Goal: Information Seeking & Learning: Learn about a topic

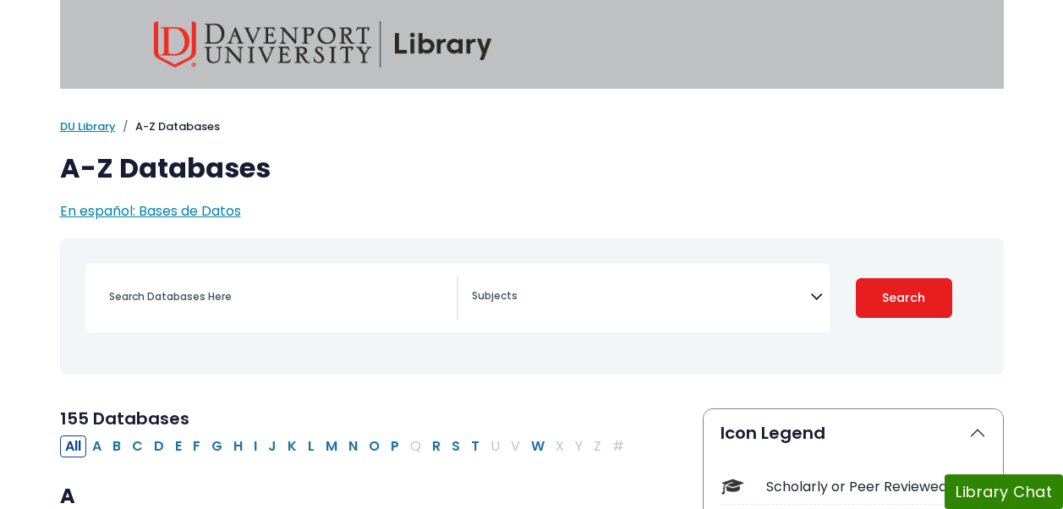
click at [580, 321] on div "[MEDICAL_DATA] Guide Accounting, Finance & Economics (ACCT, FINC & ECON) Advert…" at bounding box center [457, 298] width 744 height 69
click at [571, 283] on span "Search filters" at bounding box center [641, 298] width 338 height 43
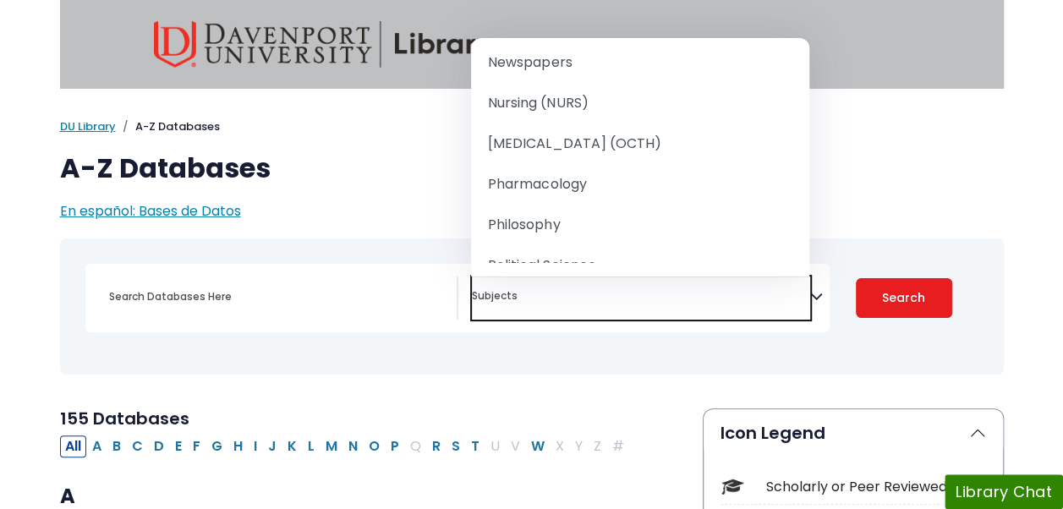
scroll to position [1617, 0]
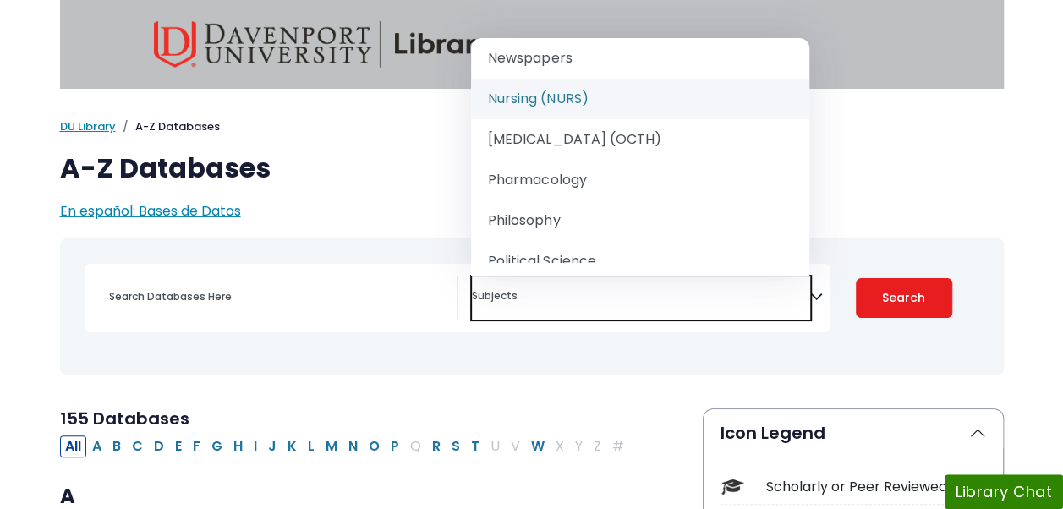
select select "219076"
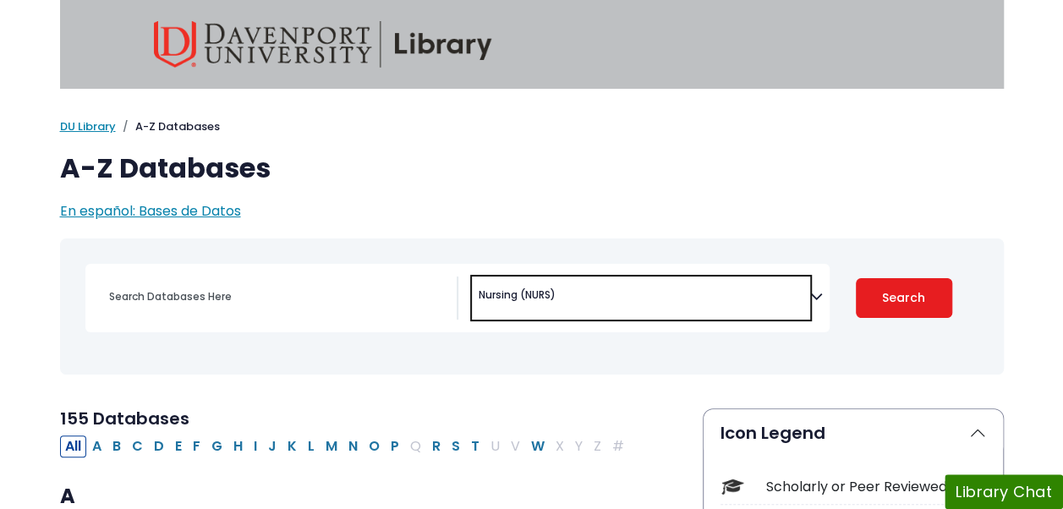
scroll to position [143, 0]
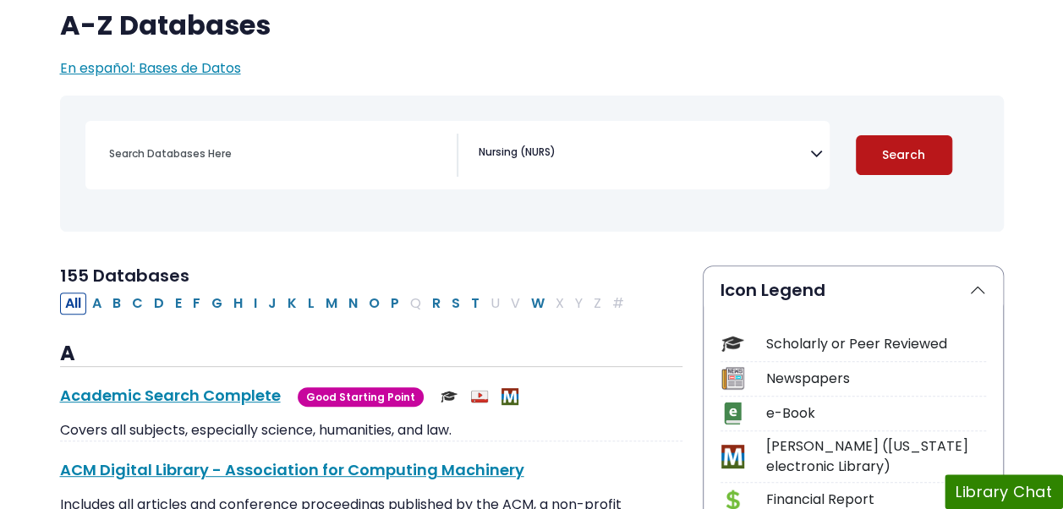
click at [905, 137] on button "Search" at bounding box center [904, 155] width 96 height 40
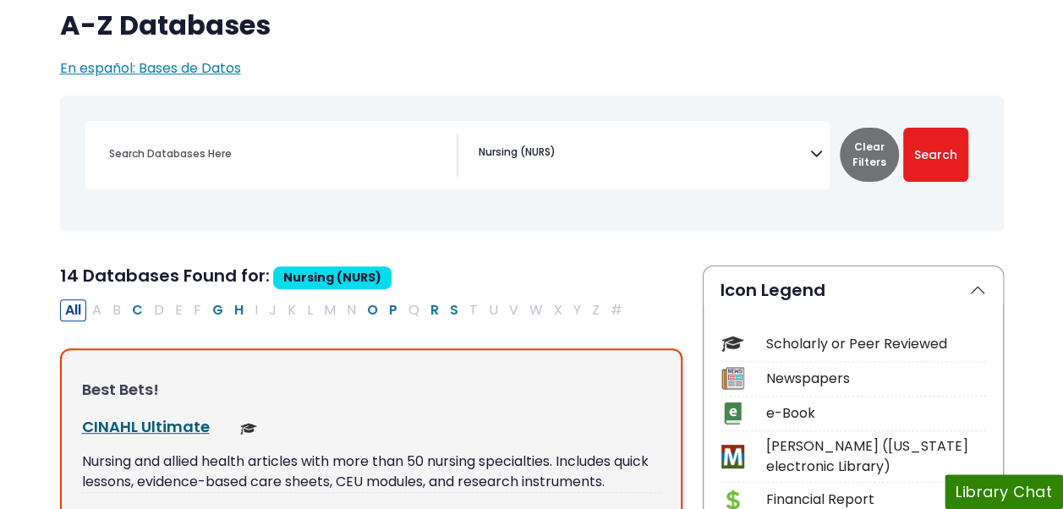
click at [184, 431] on link "CINAHL Ultimate This link opens in a new window" at bounding box center [146, 426] width 128 height 21
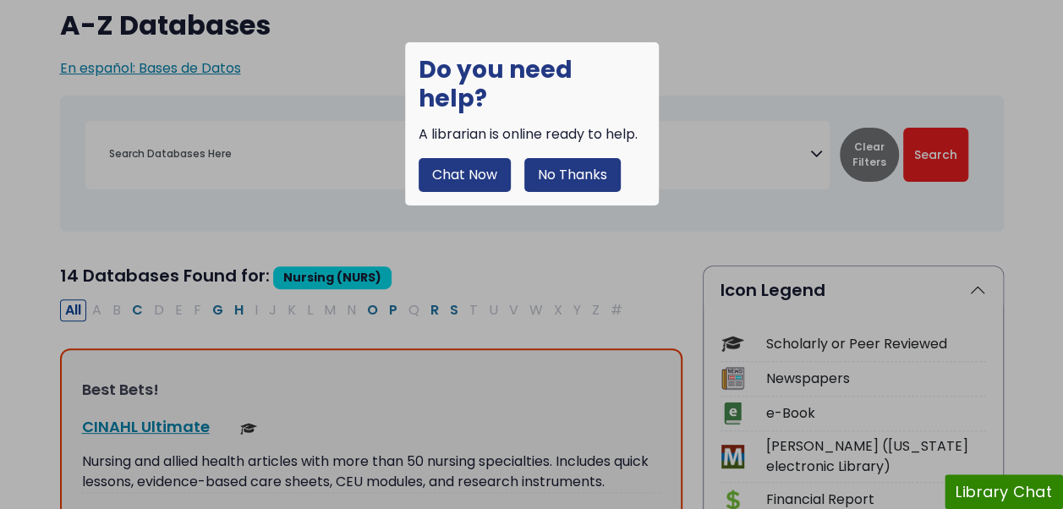
click at [560, 158] on button "No Thanks" at bounding box center [572, 175] width 96 height 34
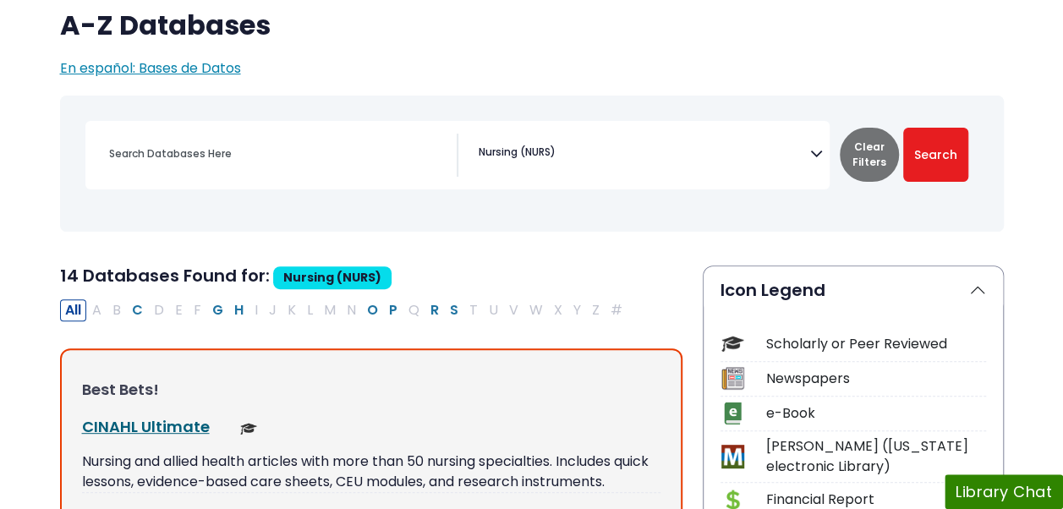
click at [167, 417] on link "CINAHL Ultimate This link opens in a new window" at bounding box center [146, 426] width 128 height 21
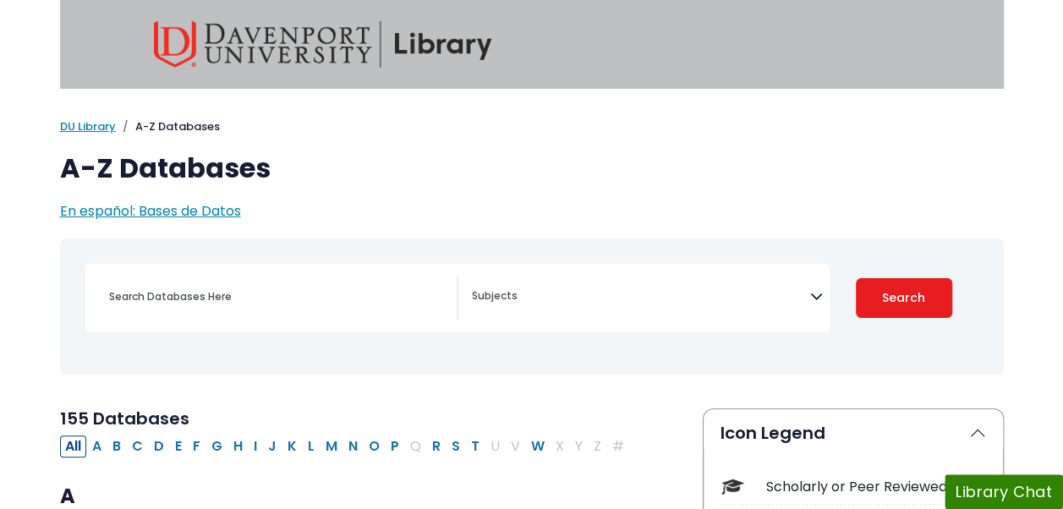
click at [551, 281] on span "Search filters" at bounding box center [641, 298] width 338 height 43
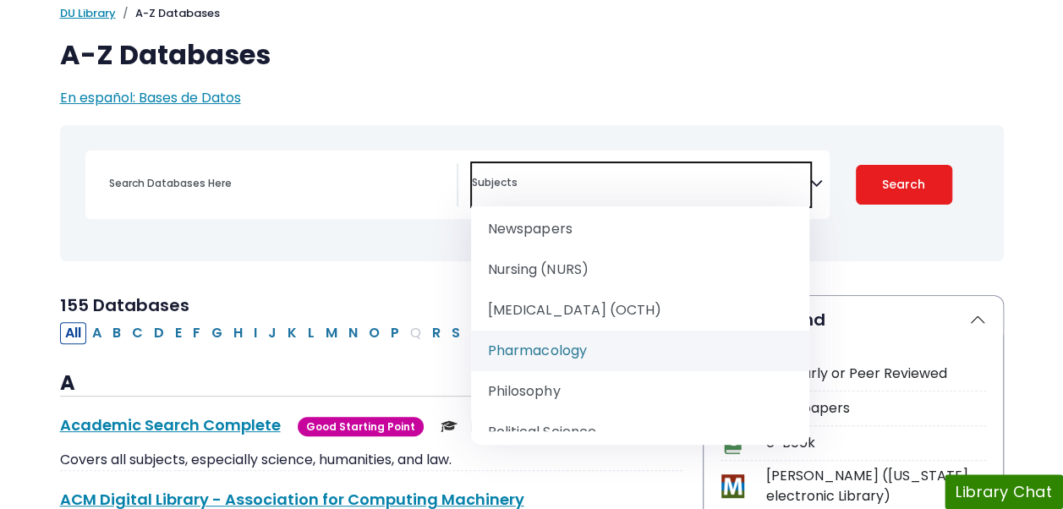
scroll to position [1618, 0]
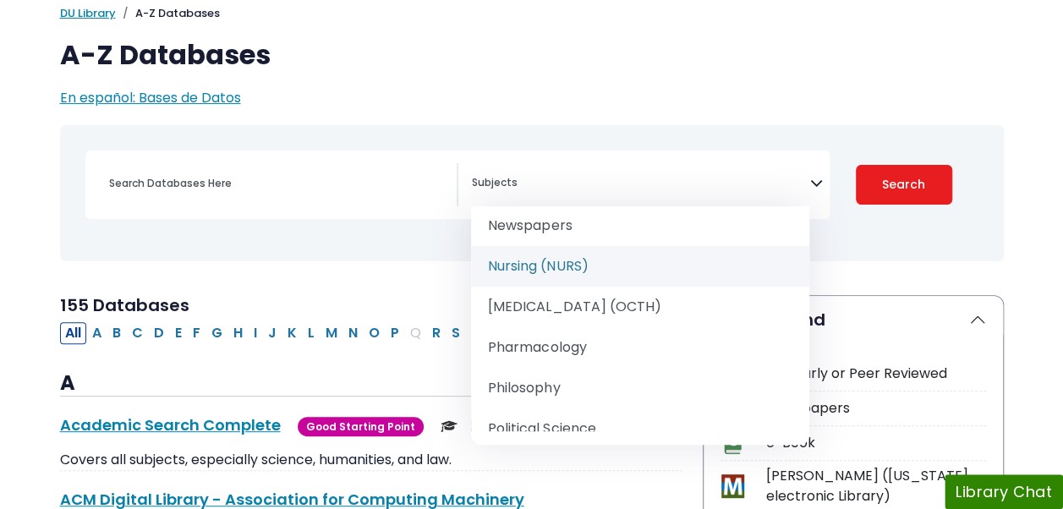
select select "219076"
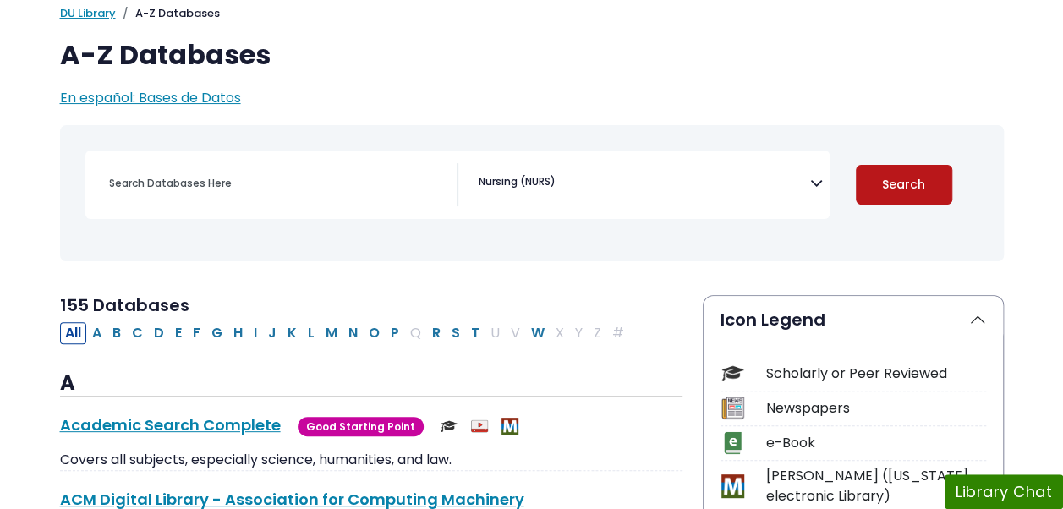
click at [907, 169] on button "Search" at bounding box center [904, 185] width 96 height 40
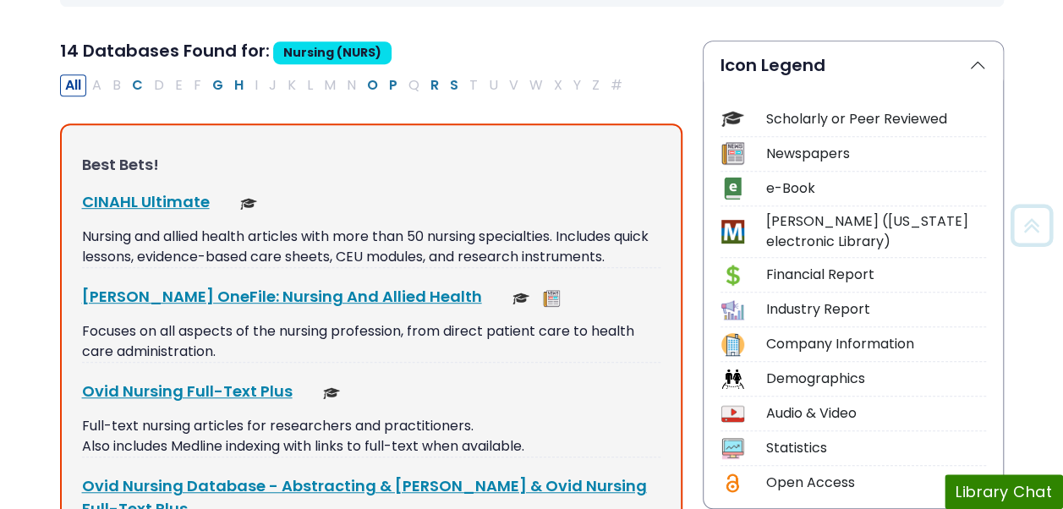
scroll to position [369, 0]
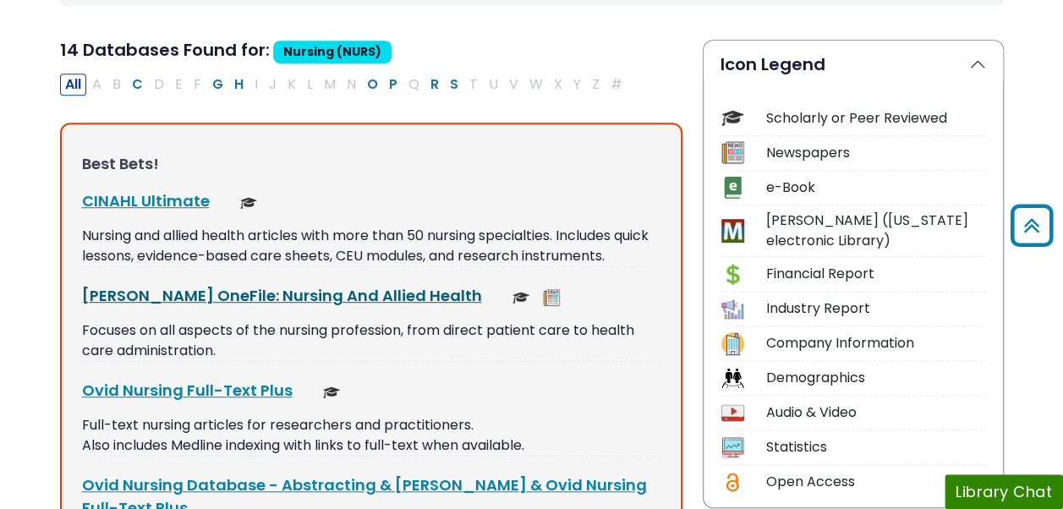
click at [275, 293] on link "Gale OneFile: Nursing And Allied Health This link opens in a new window" at bounding box center [282, 295] width 400 height 21
